Goal: Task Accomplishment & Management: Manage account settings

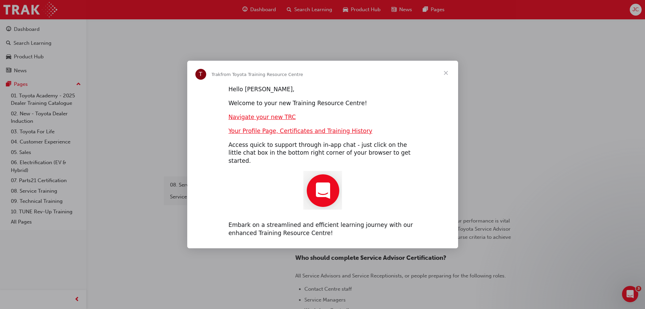
click at [632, 13] on div "Intercom messenger" at bounding box center [322, 154] width 645 height 309
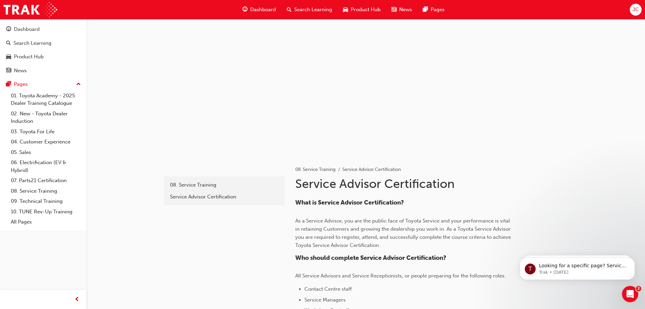
click at [632, 13] on div "JC" at bounding box center [636, 10] width 12 height 12
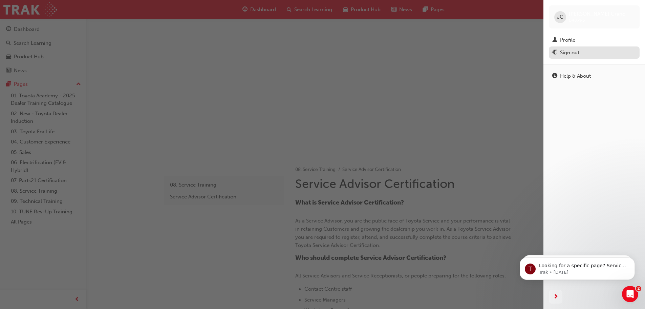
click at [571, 54] on div "Sign out" at bounding box center [569, 53] width 19 height 8
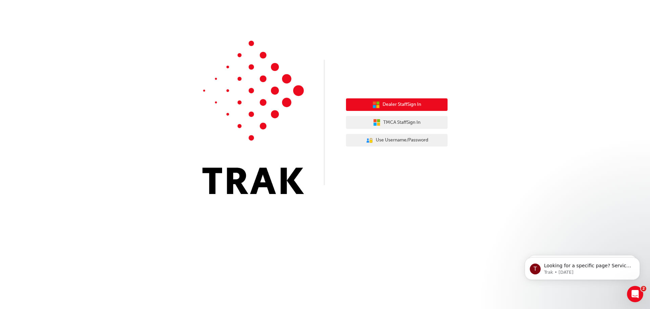
click at [420, 106] on span "Dealer Staff Sign In" at bounding box center [402, 105] width 39 height 8
